Goal: Navigation & Orientation: Find specific page/section

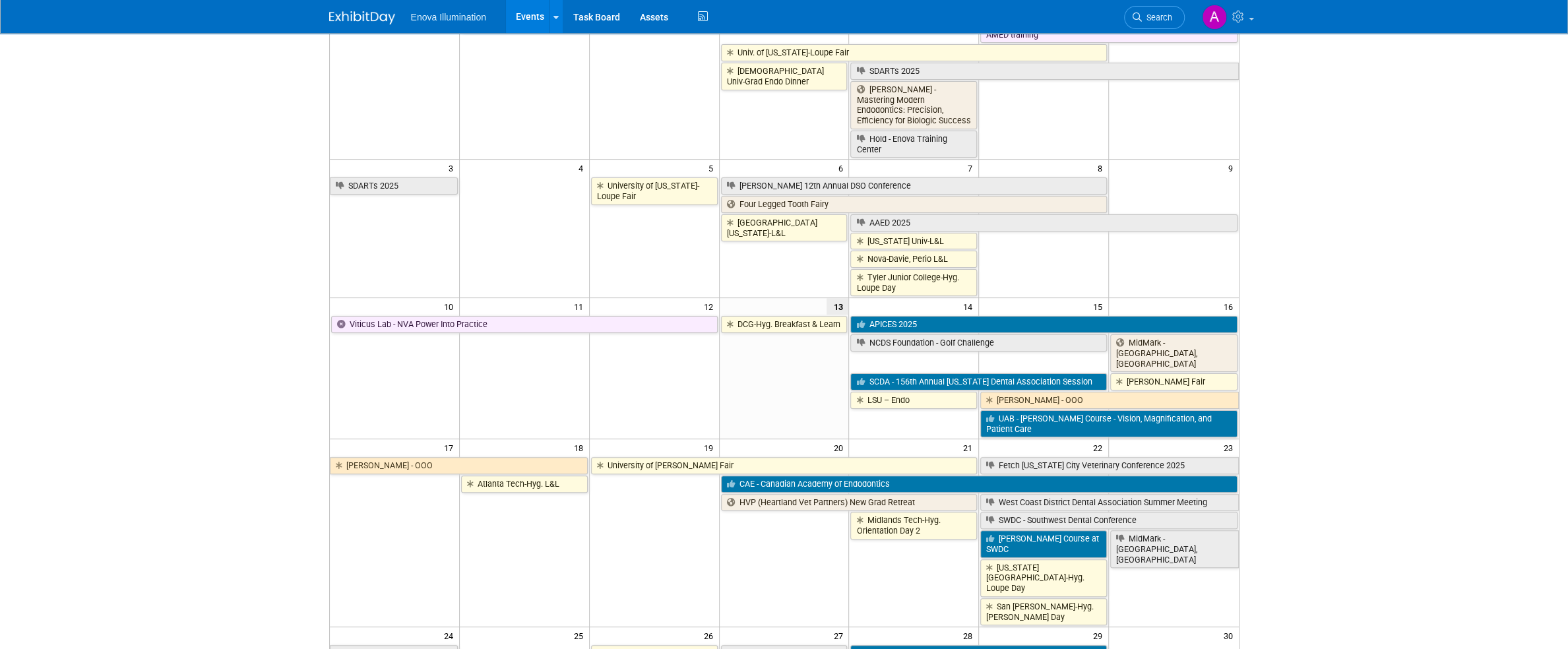
scroll to position [198, 0]
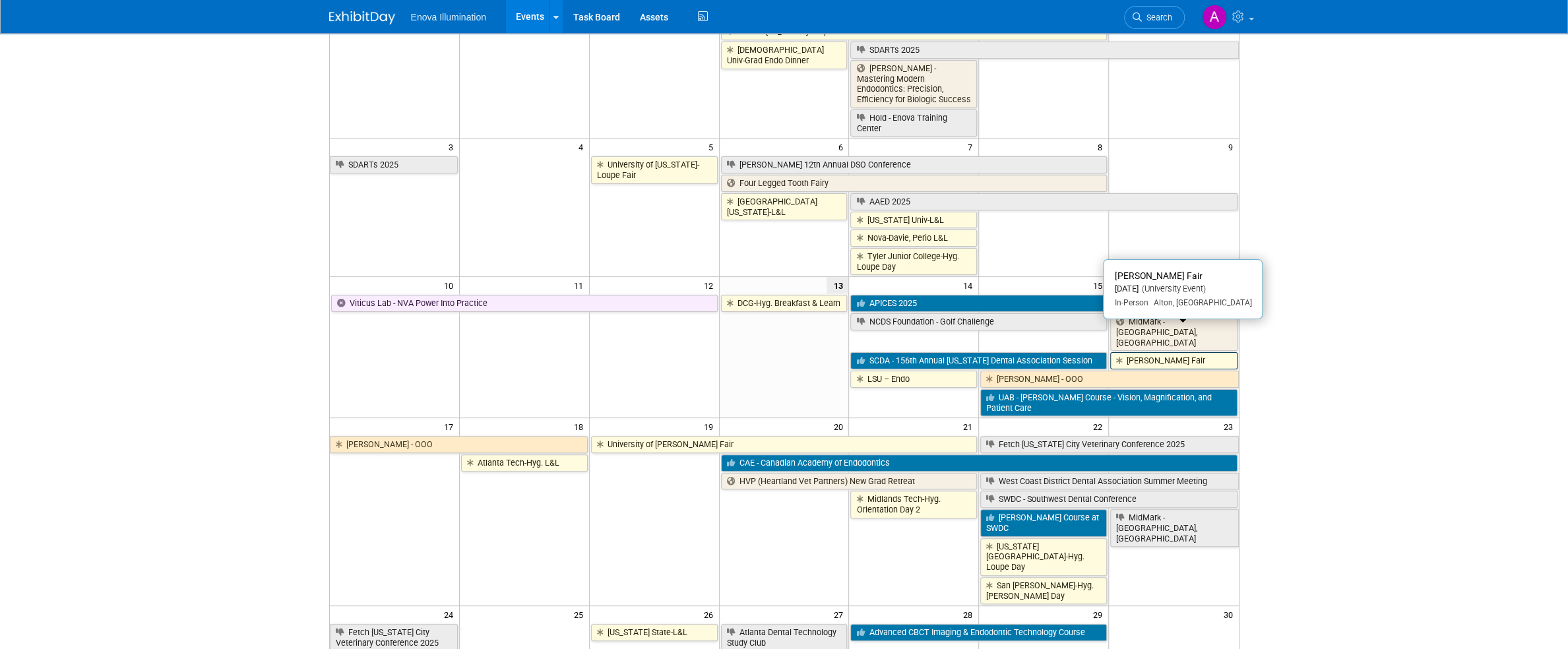
click at [1187, 352] on link "[PERSON_NAME] Fair" at bounding box center [1173, 360] width 127 height 17
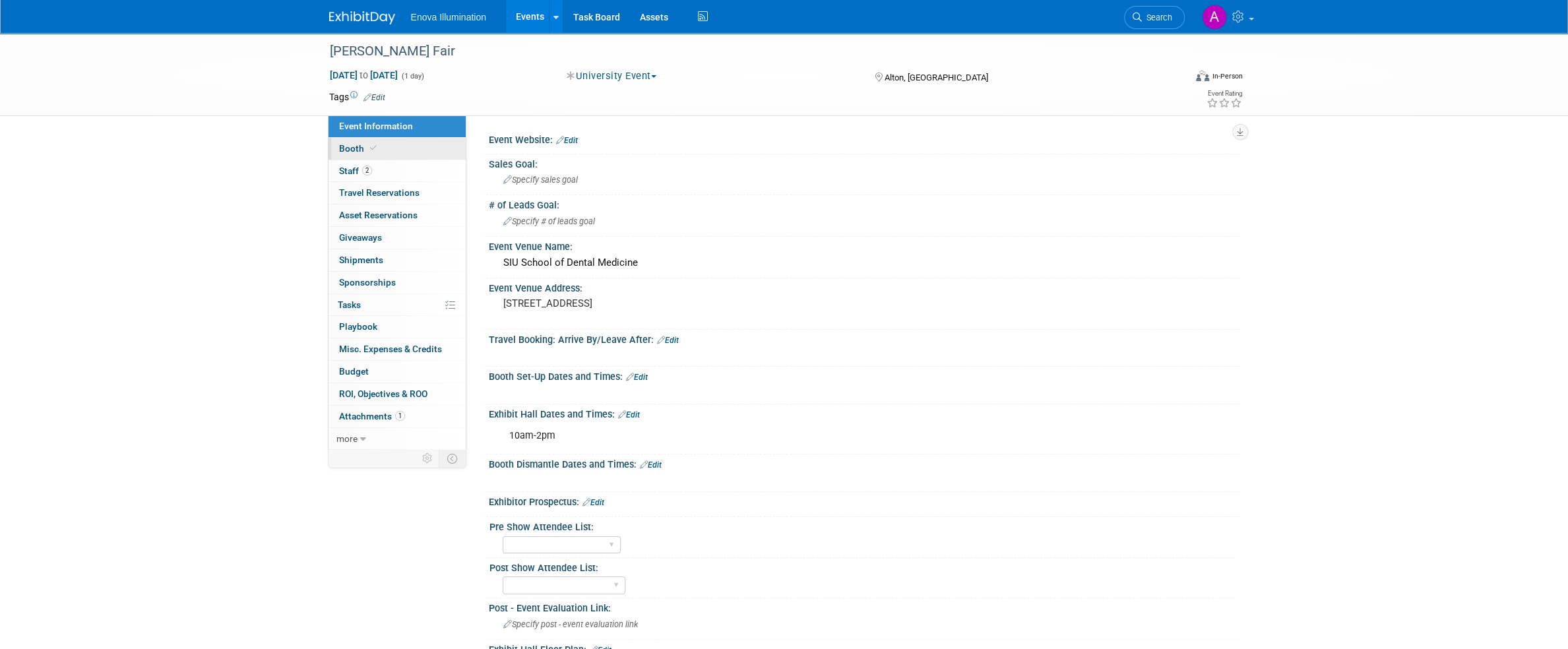
click at [402, 147] on link "Booth" at bounding box center [397, 149] width 137 height 22
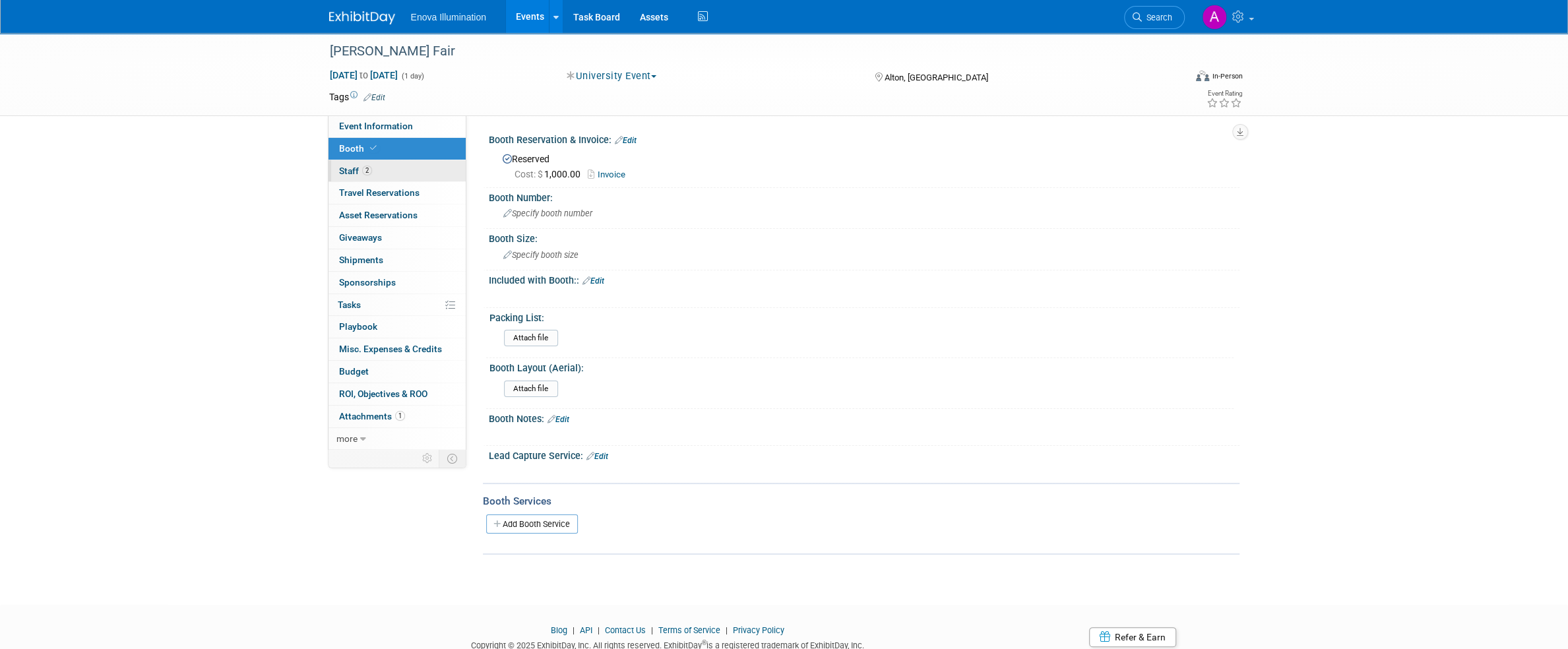
click at [417, 169] on link "2 Staff 2" at bounding box center [397, 171] width 137 height 22
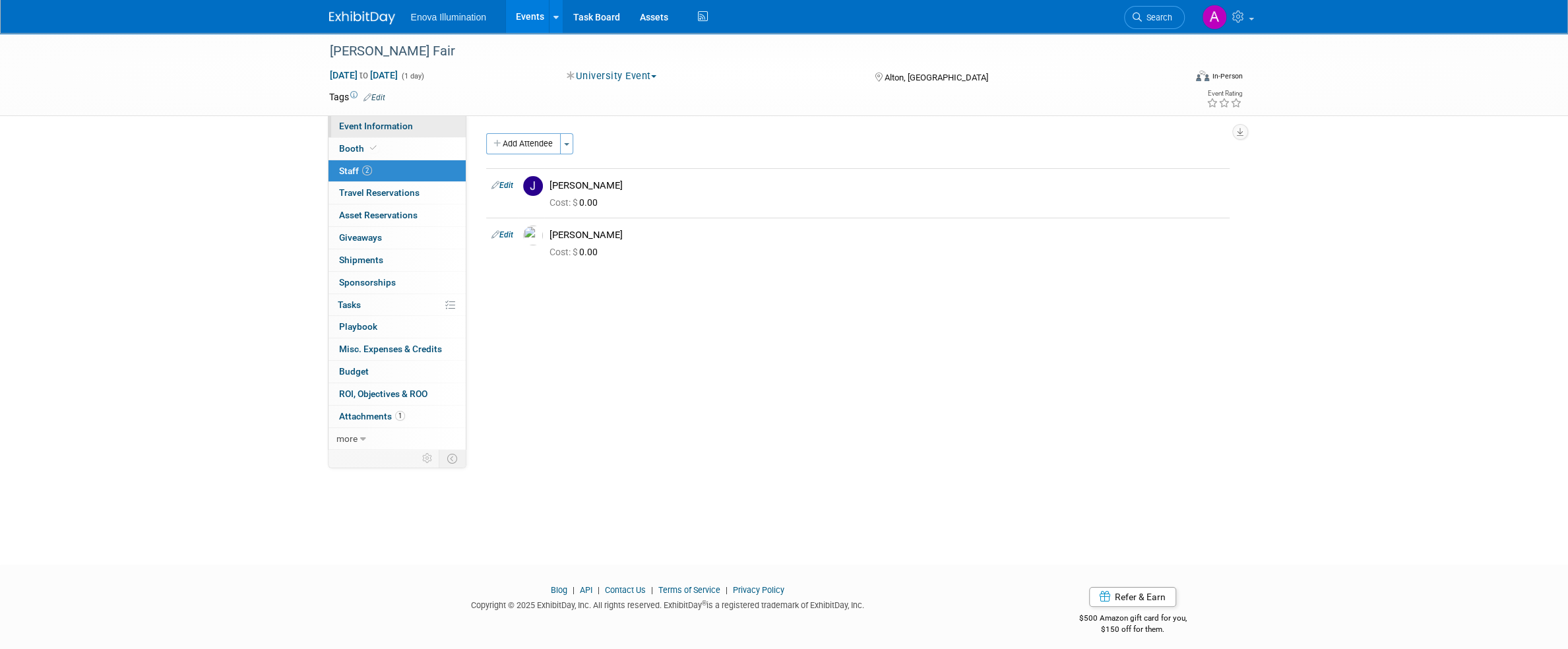
click at [410, 130] on link "Event Information" at bounding box center [397, 126] width 137 height 22
